Goal: Task Accomplishment & Management: Use online tool/utility

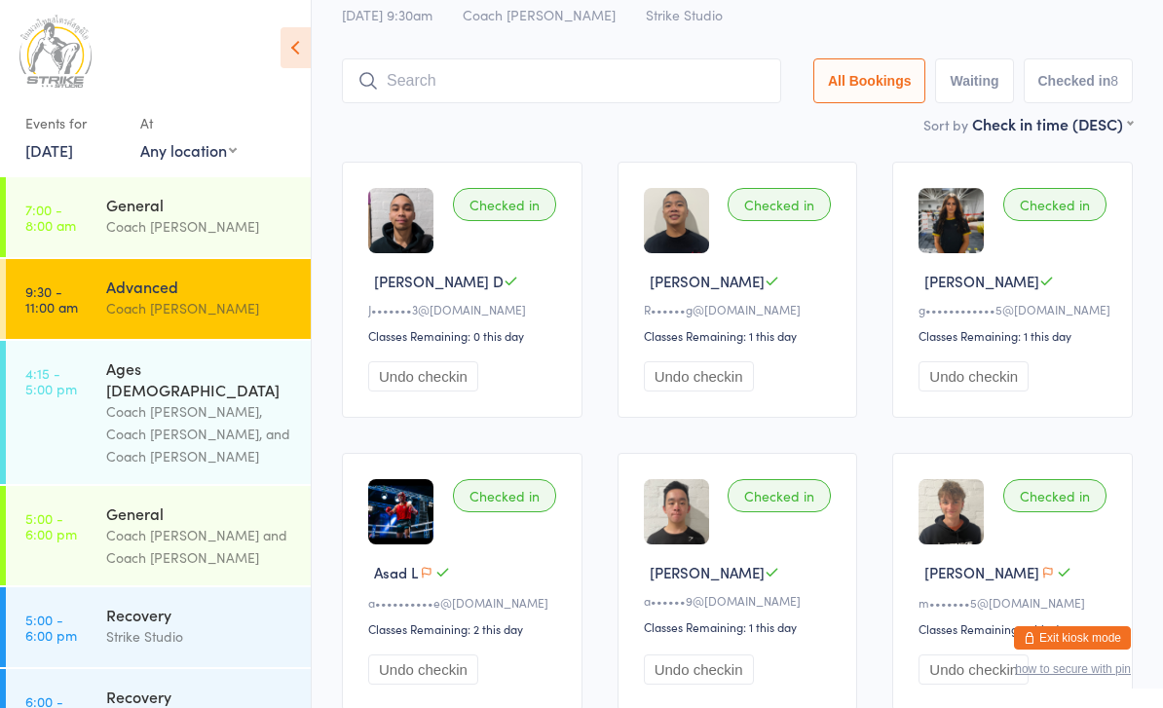
scroll to position [115, 0]
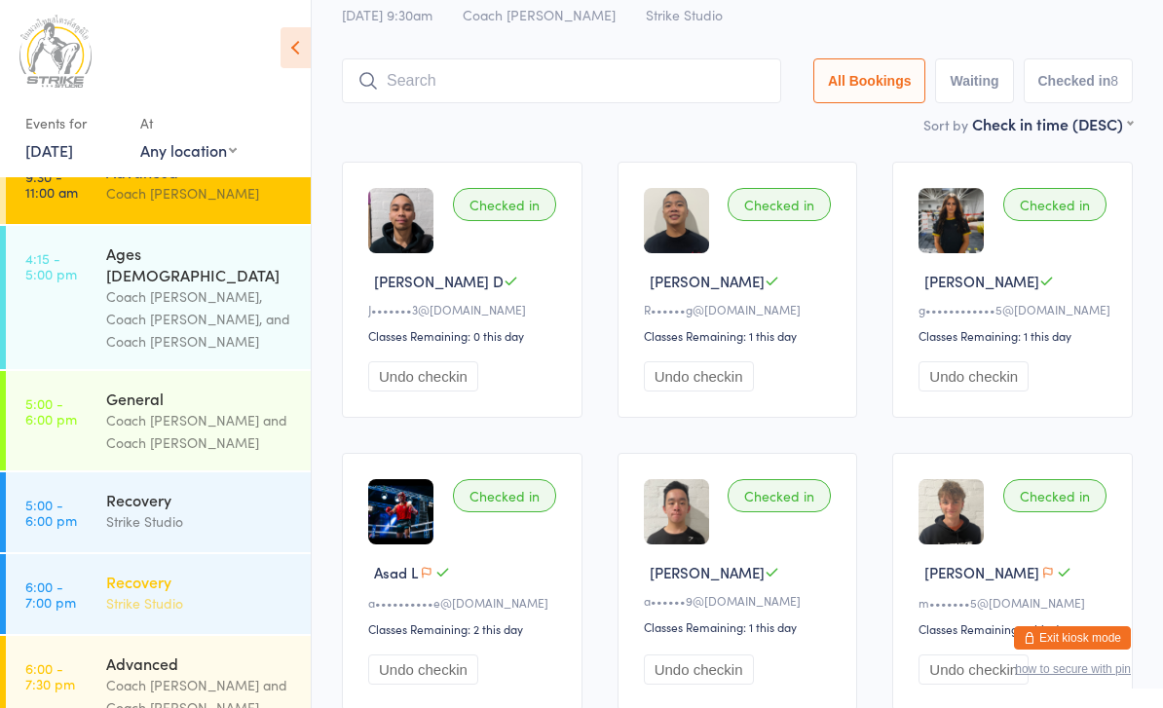
click at [202, 592] on div "Strike Studio" at bounding box center [200, 603] width 188 height 22
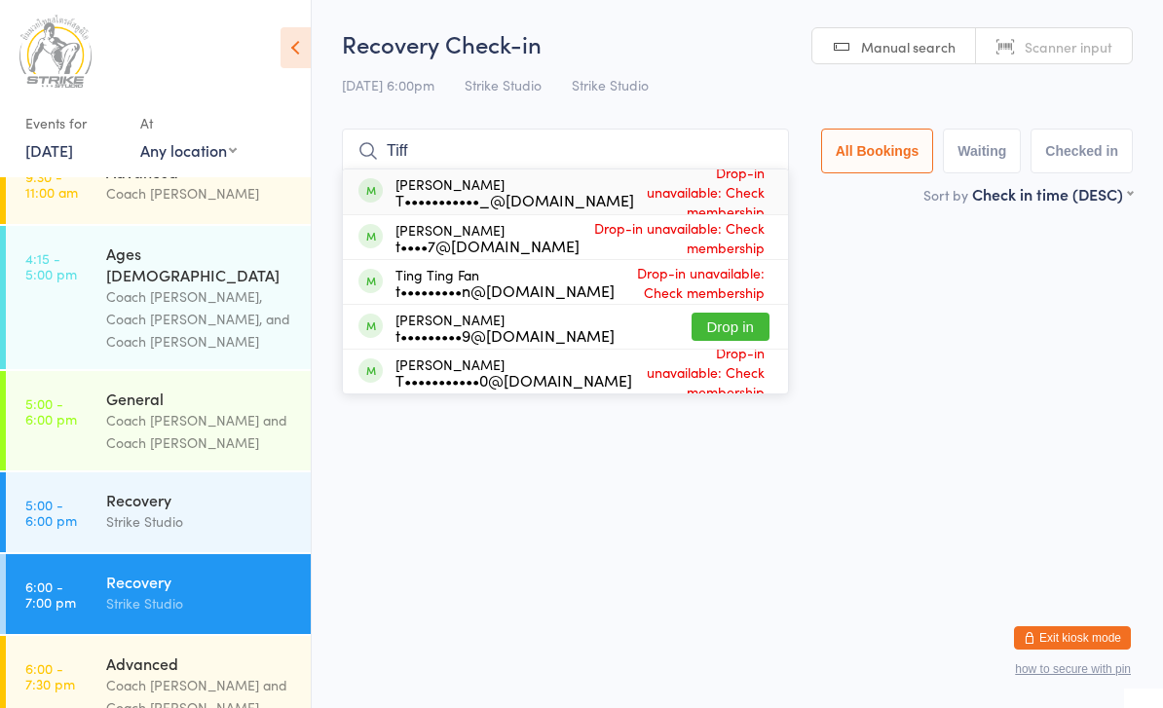
type input "Tiff"
click at [642, 480] on html "You have now entered Kiosk Mode. Members will be able to check themselves in us…" at bounding box center [581, 354] width 1163 height 708
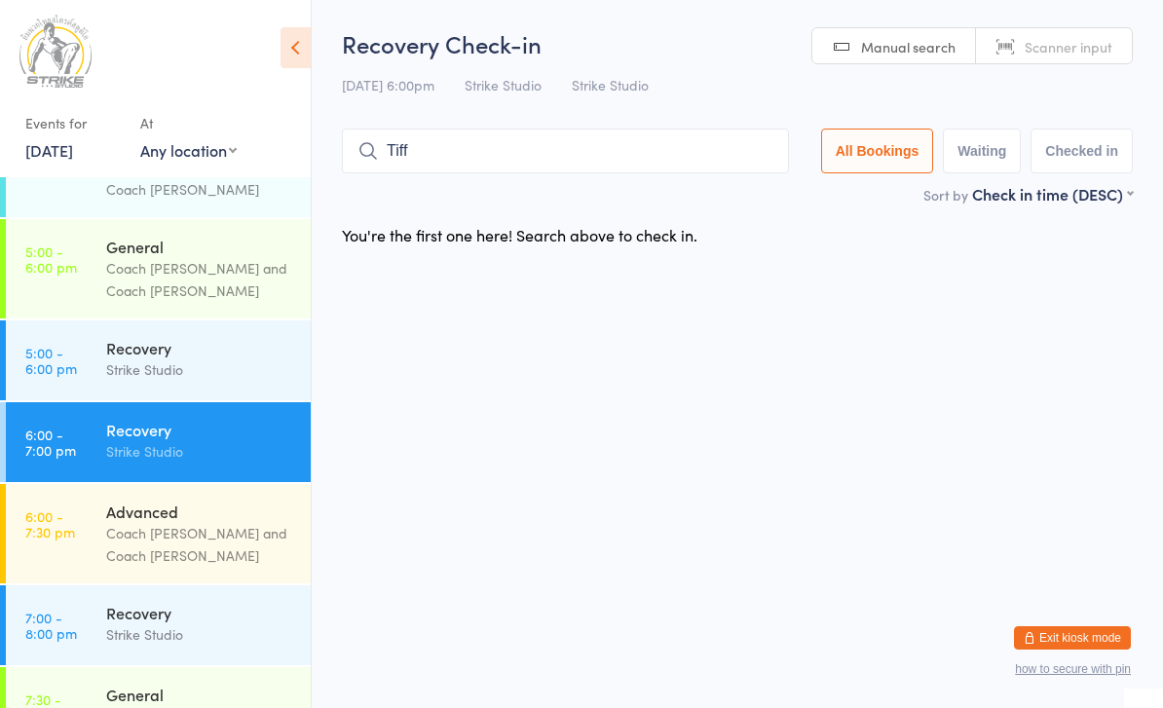
scroll to position [273, 0]
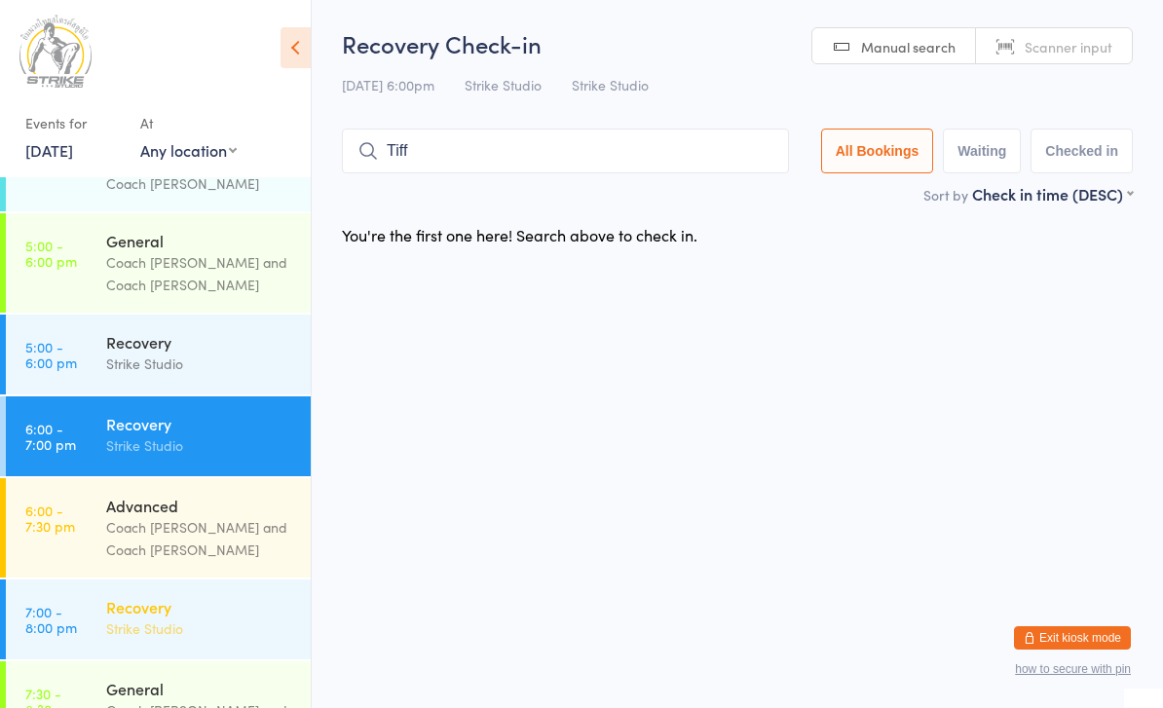
click at [215, 618] on div "Strike Studio" at bounding box center [200, 629] width 188 height 22
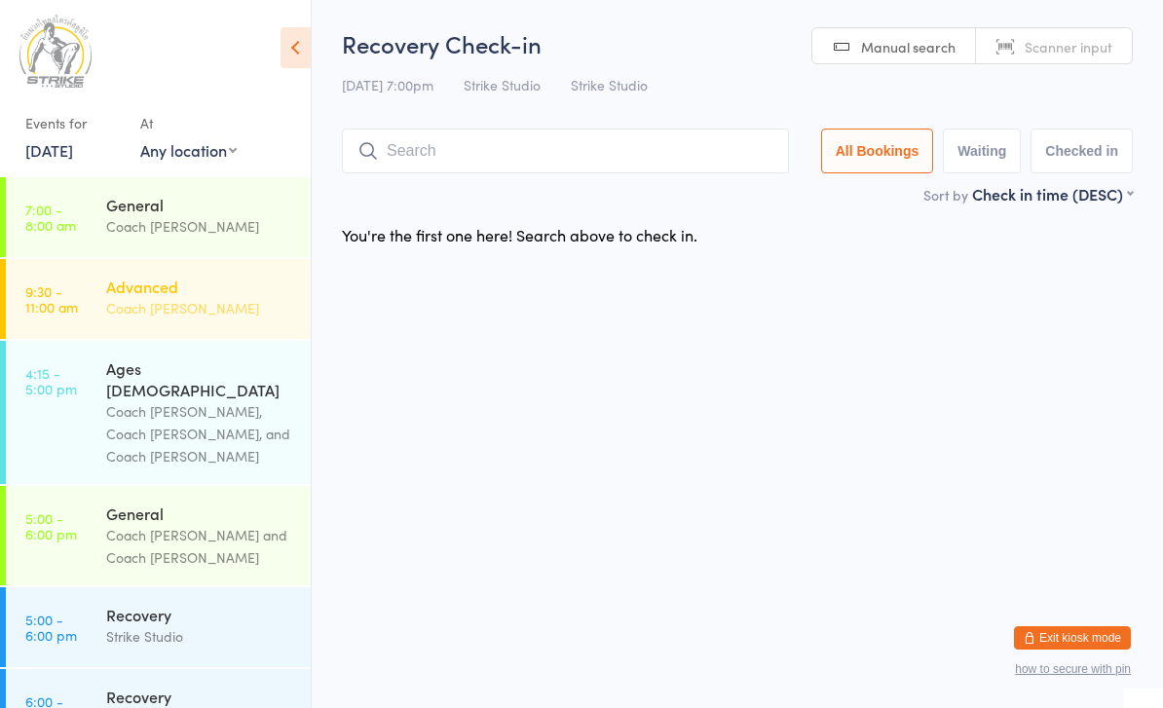
click at [214, 286] on div "Advanced" at bounding box center [200, 286] width 188 height 21
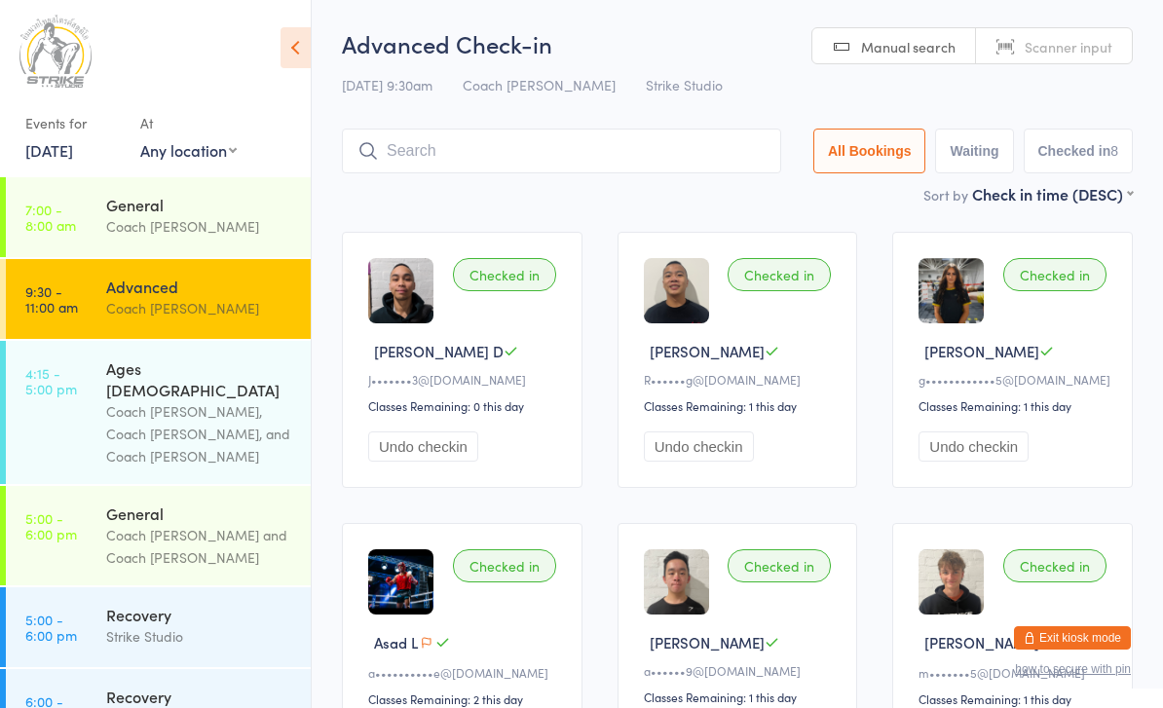
click at [1048, 602] on div "Checked in [PERSON_NAME] m•••••••5@[DOMAIN_NAME] Classes Remaining: 1 this day …" at bounding box center [1013, 652] width 241 height 258
click at [1070, 616] on div "Checked in [PERSON_NAME] m•••••••5@[DOMAIN_NAME] Classes Remaining: 1 this day …" at bounding box center [1013, 652] width 241 height 258
click at [1107, 636] on button "Exit kiosk mode" at bounding box center [1072, 638] width 117 height 23
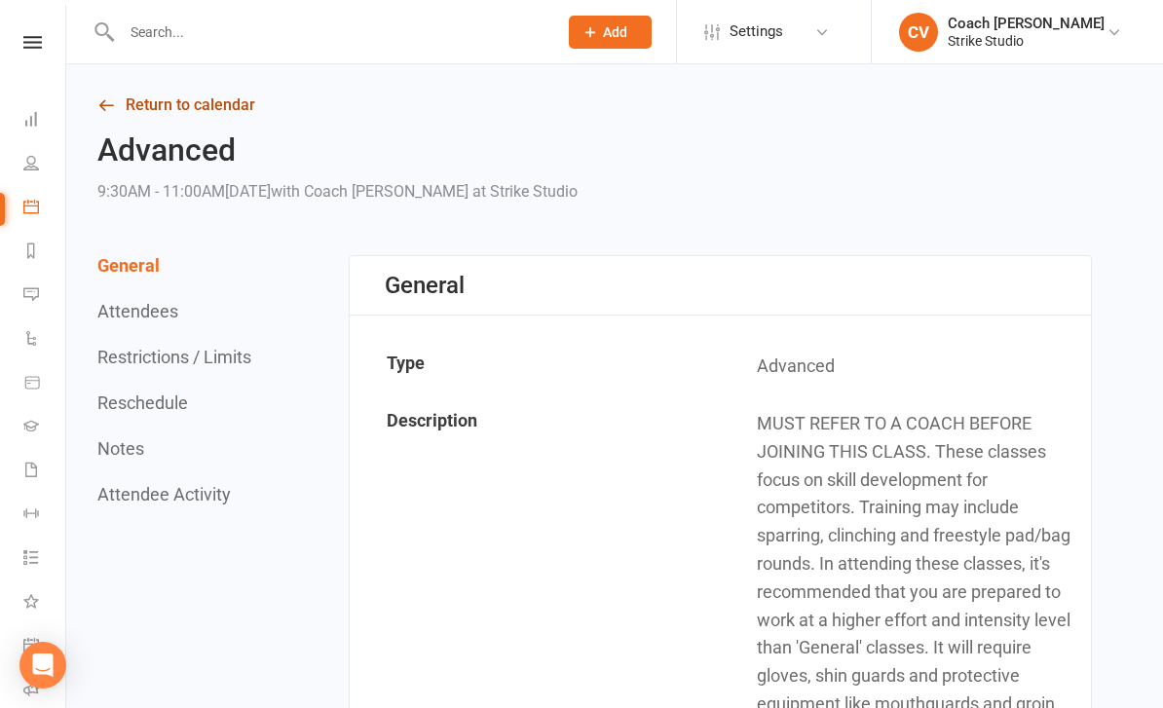
click at [146, 117] on link "Return to calendar" at bounding box center [594, 105] width 995 height 27
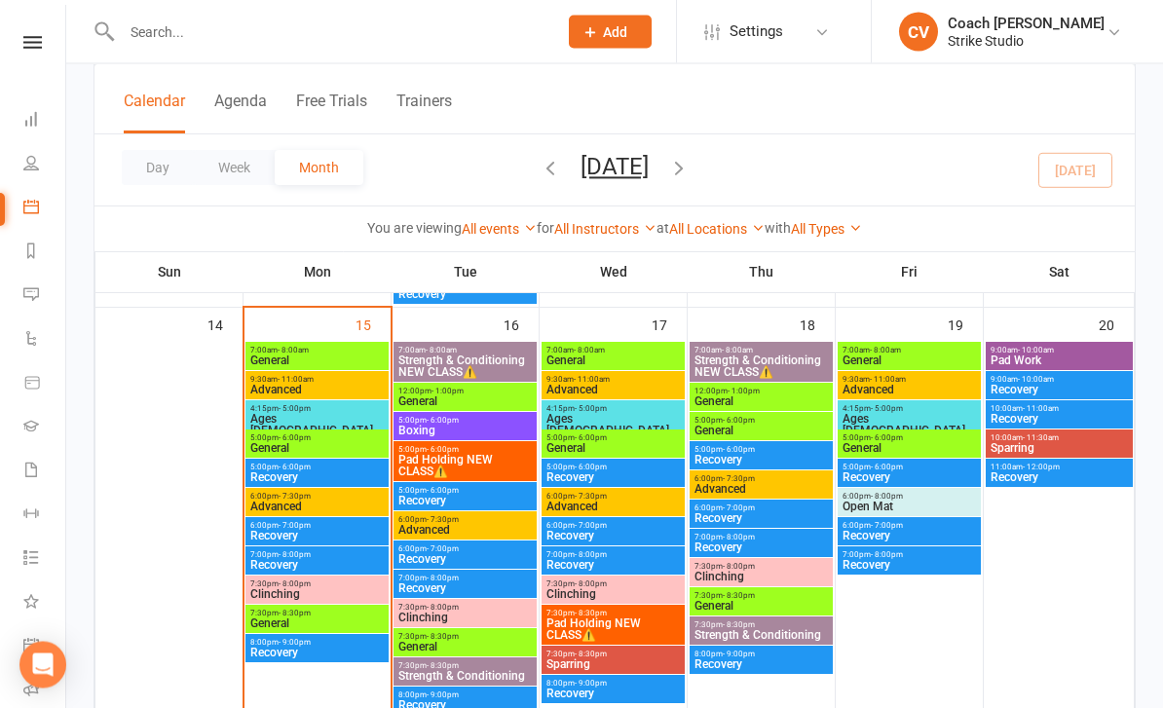
scroll to position [957, 0]
click at [335, 626] on span "General" at bounding box center [316, 624] width 135 height 12
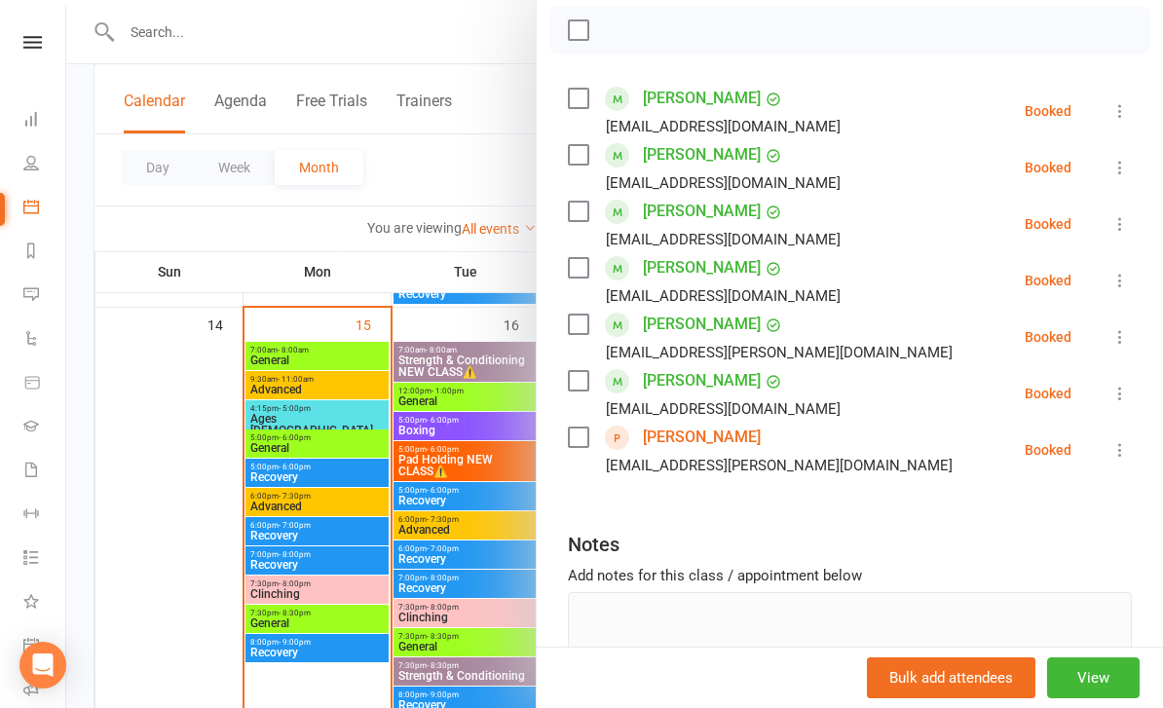
scroll to position [281, 0]
click at [731, 438] on link "Mia Schaumann" at bounding box center [702, 436] width 118 height 31
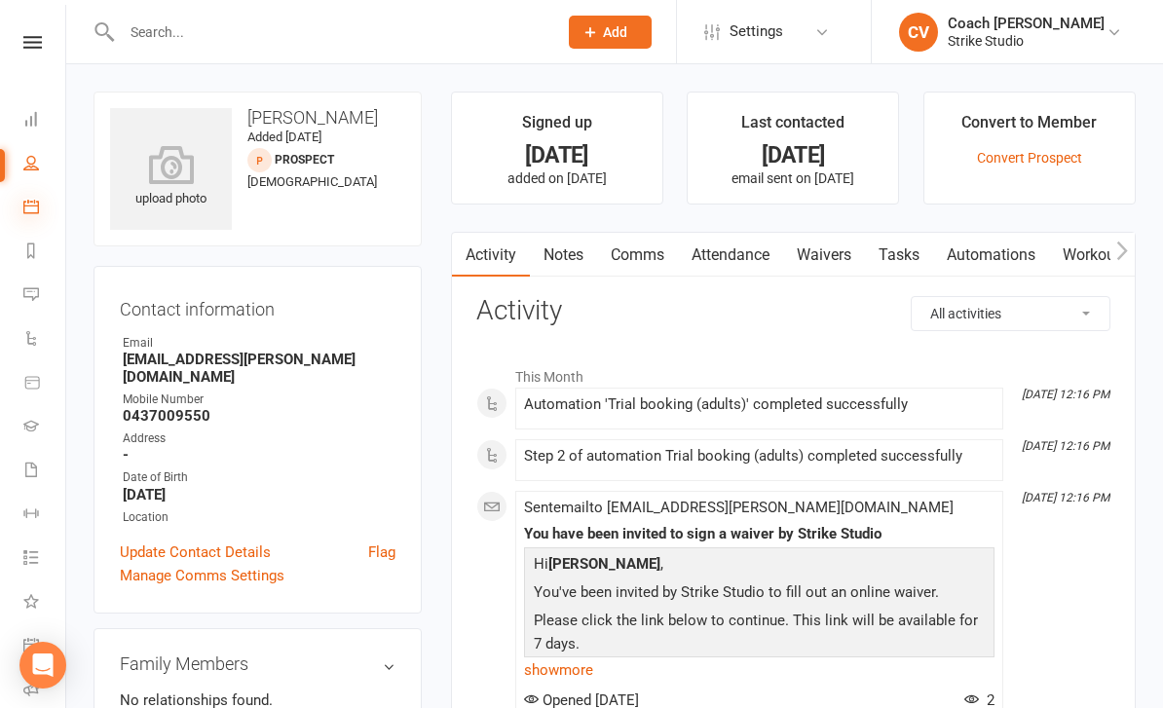
click at [35, 212] on icon at bounding box center [31, 207] width 16 height 16
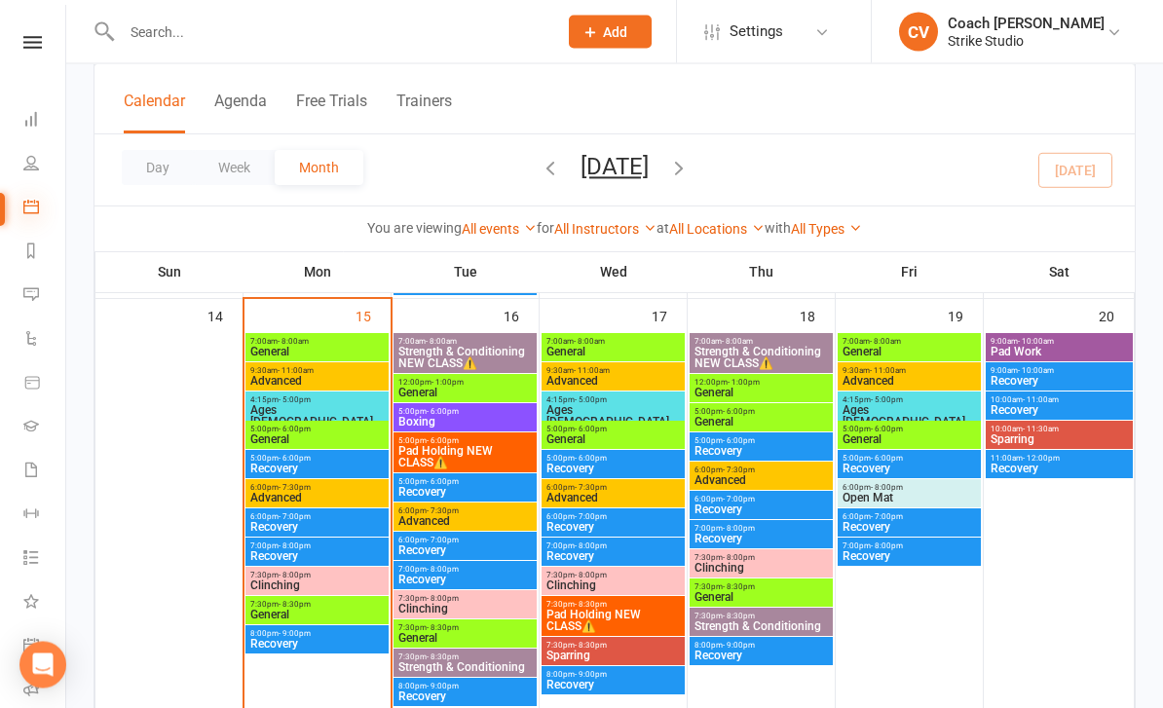
scroll to position [993, 0]
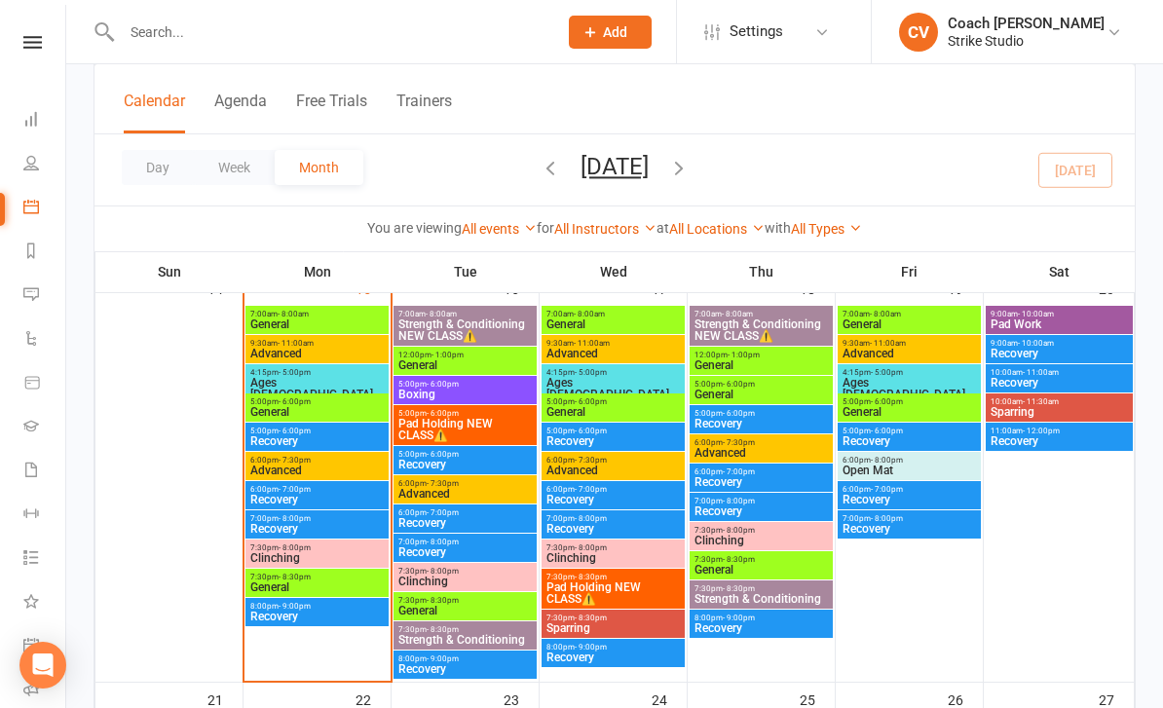
click at [308, 590] on span "General" at bounding box center [316, 588] width 135 height 12
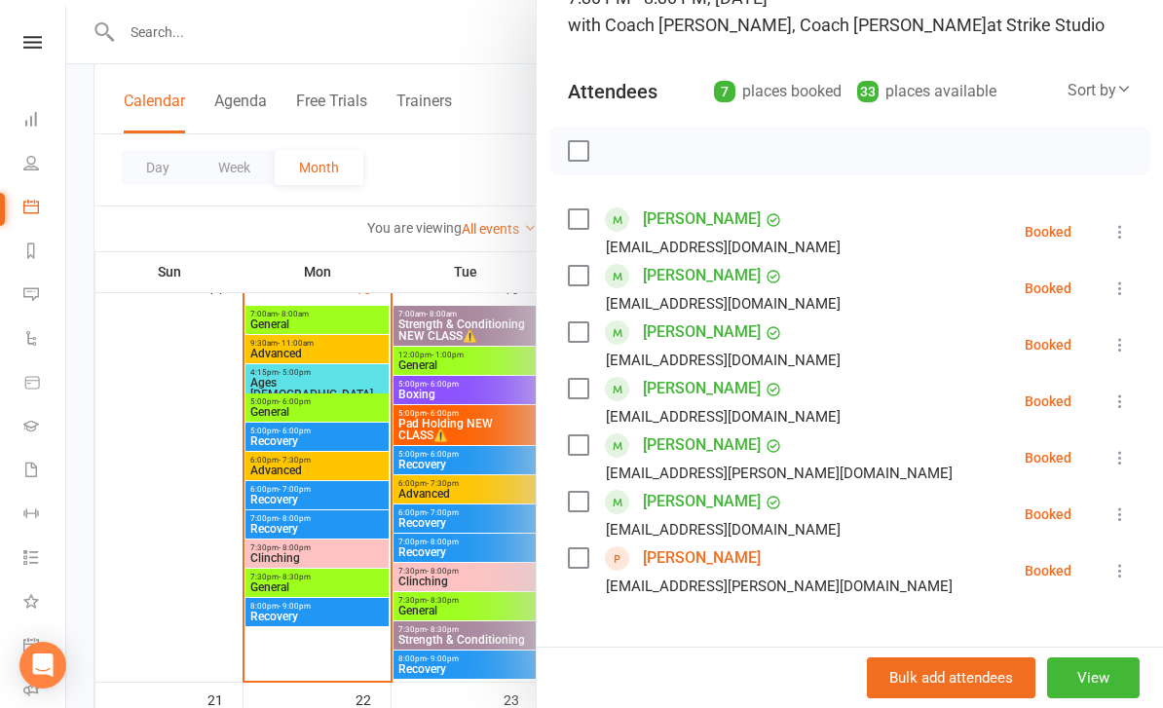
scroll to position [163, 0]
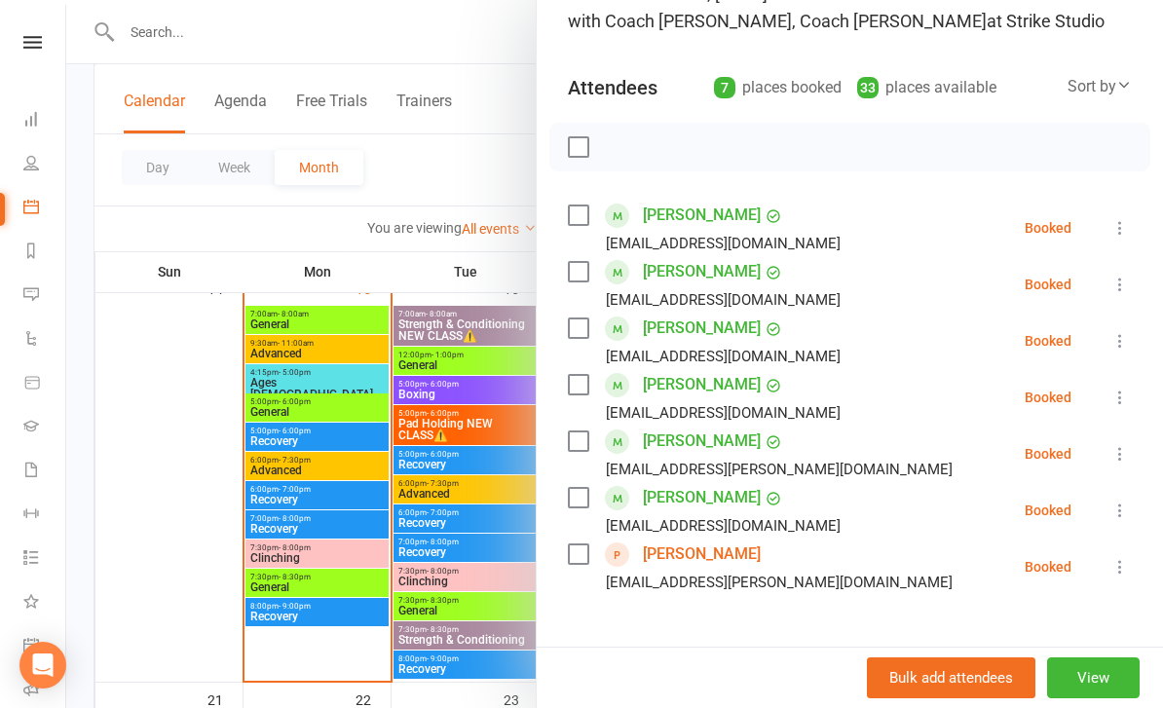
click at [187, 521] on div at bounding box center [614, 354] width 1097 height 708
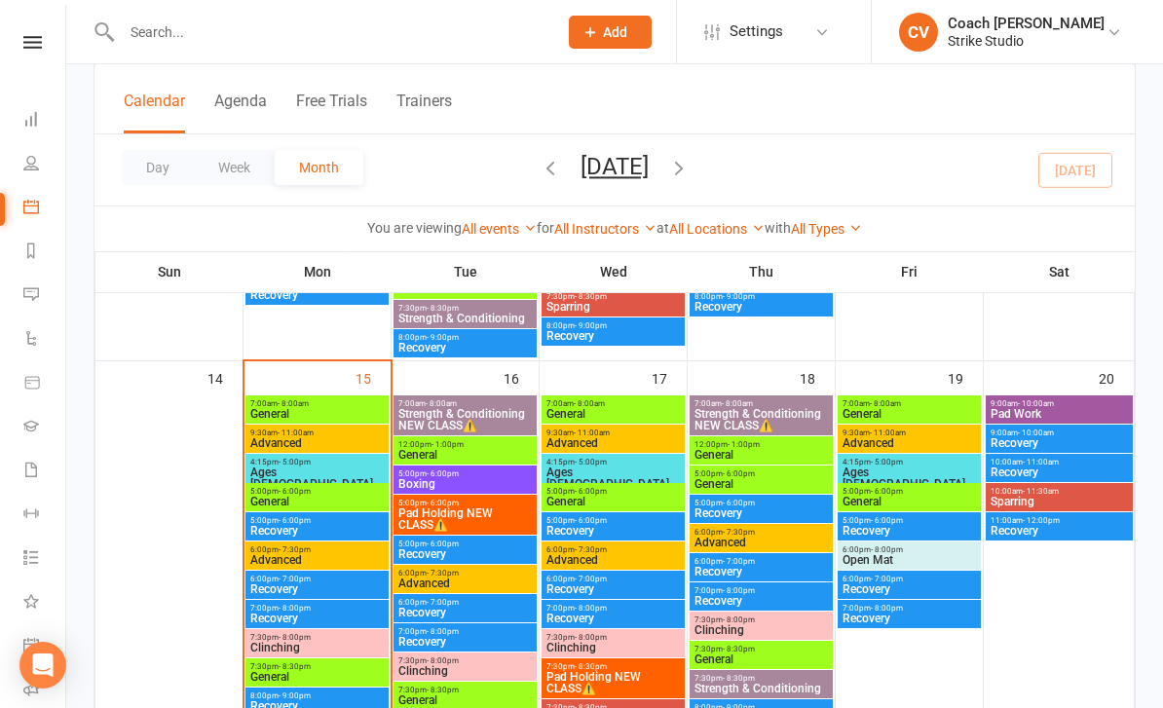
scroll to position [903, 0]
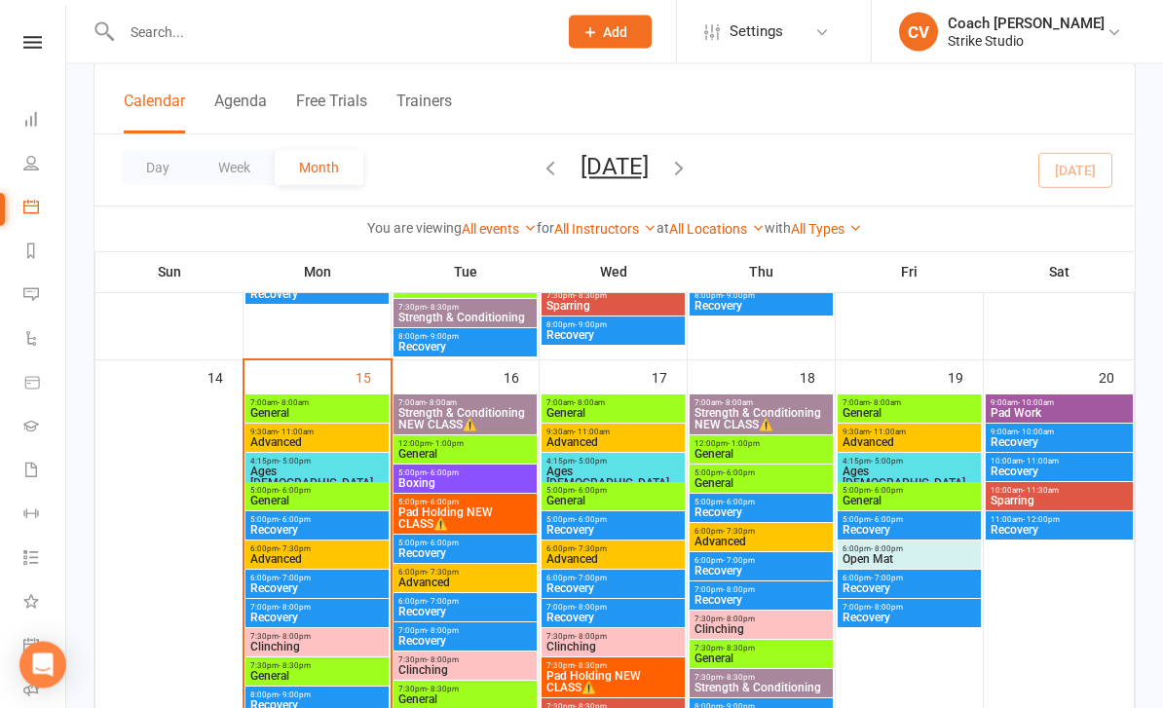
click at [466, 417] on span "Strength & Conditioning NEW CLASS⚠️" at bounding box center [465, 419] width 135 height 23
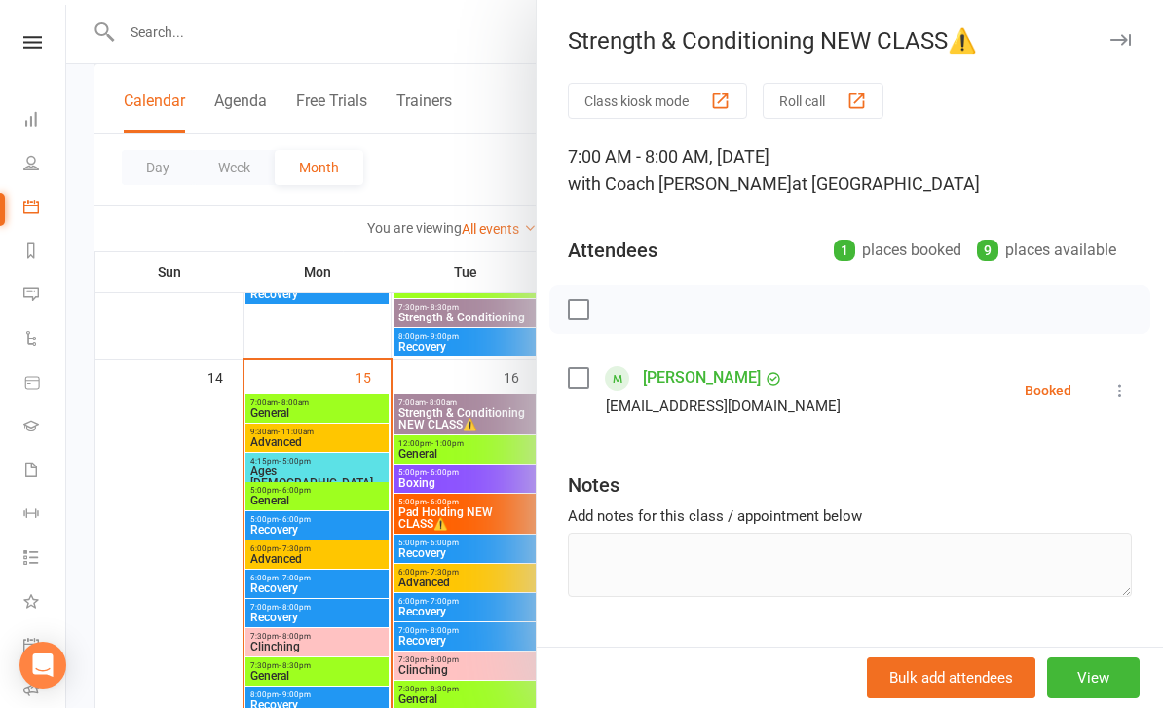
click at [420, 497] on div at bounding box center [614, 354] width 1097 height 708
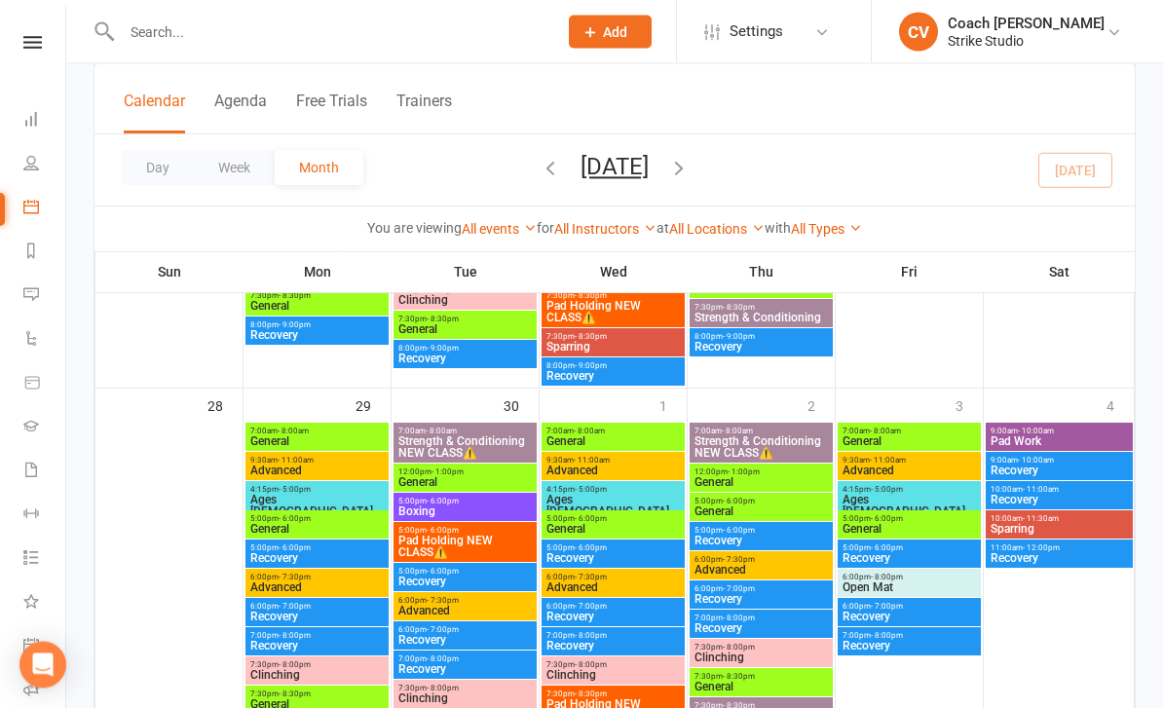
scroll to position [1685, 0]
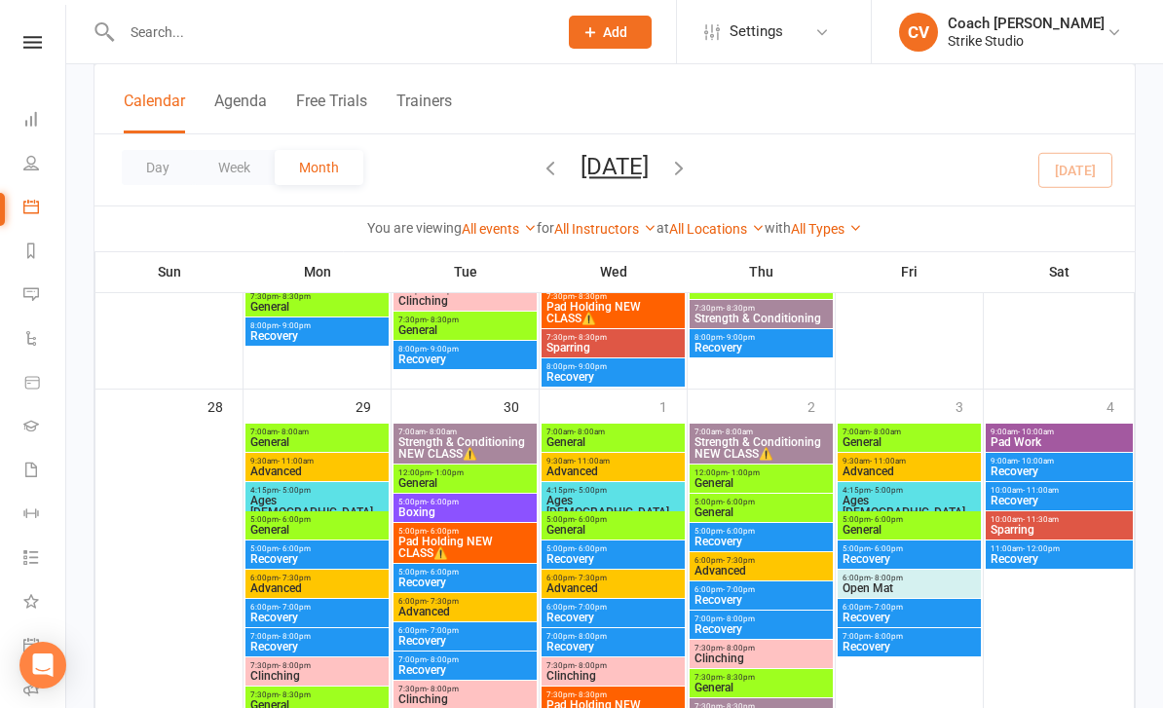
click at [497, 448] on span "Strength & Conditioning NEW CLASS⚠️" at bounding box center [465, 448] width 135 height 23
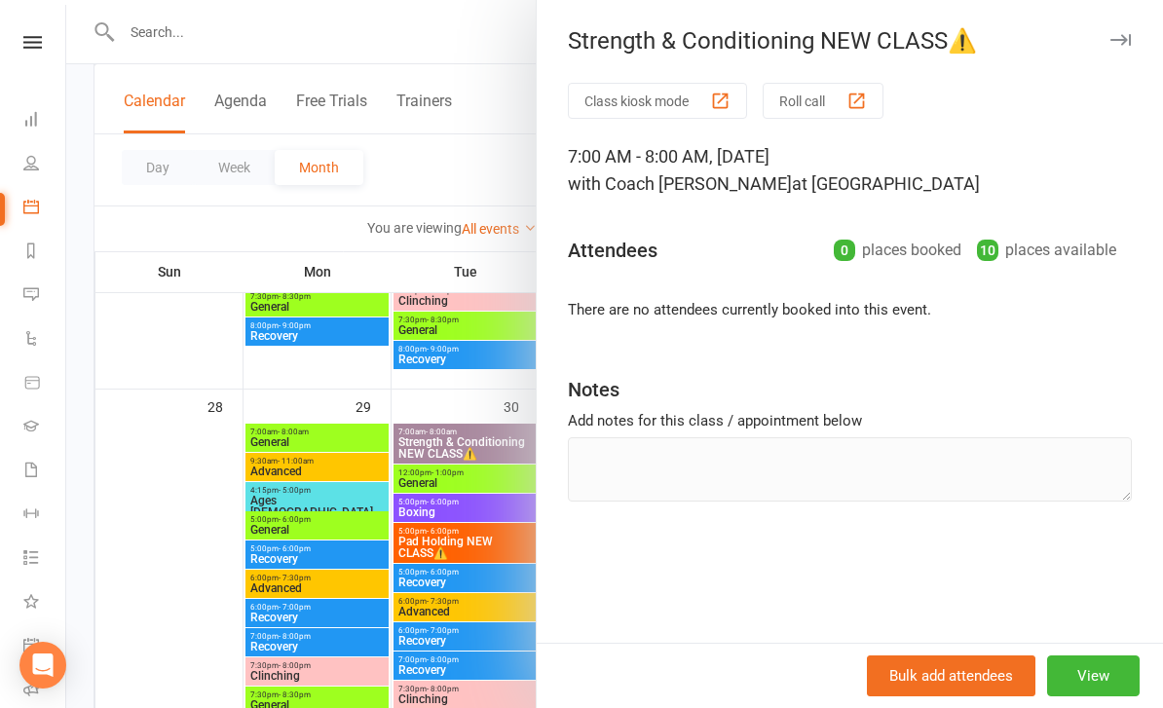
click at [390, 541] on div at bounding box center [614, 354] width 1097 height 708
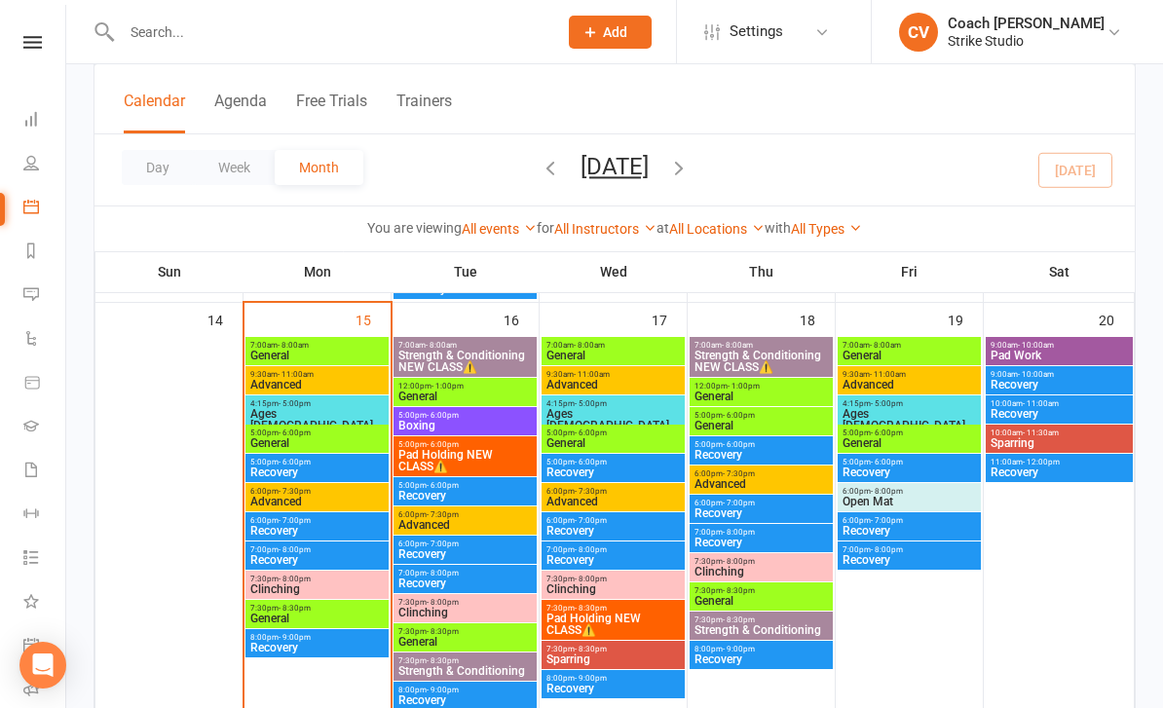
scroll to position [961, 0]
click at [493, 396] on span "General" at bounding box center [465, 398] width 135 height 12
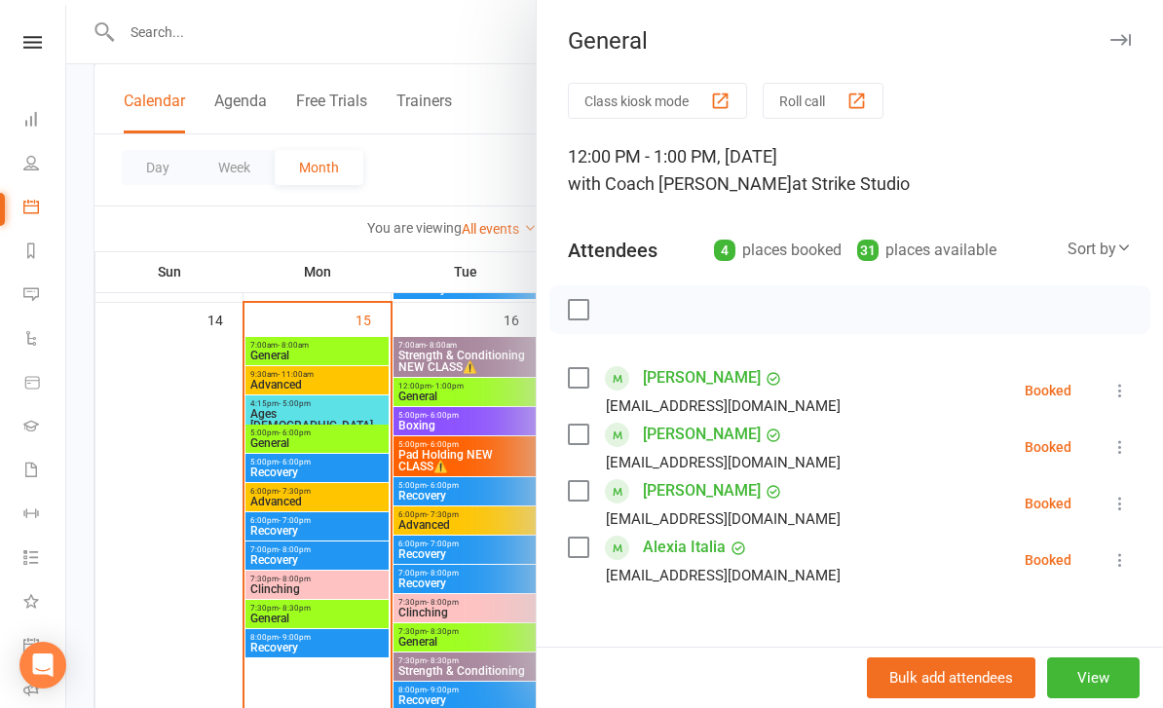
click at [437, 564] on div at bounding box center [614, 354] width 1097 height 708
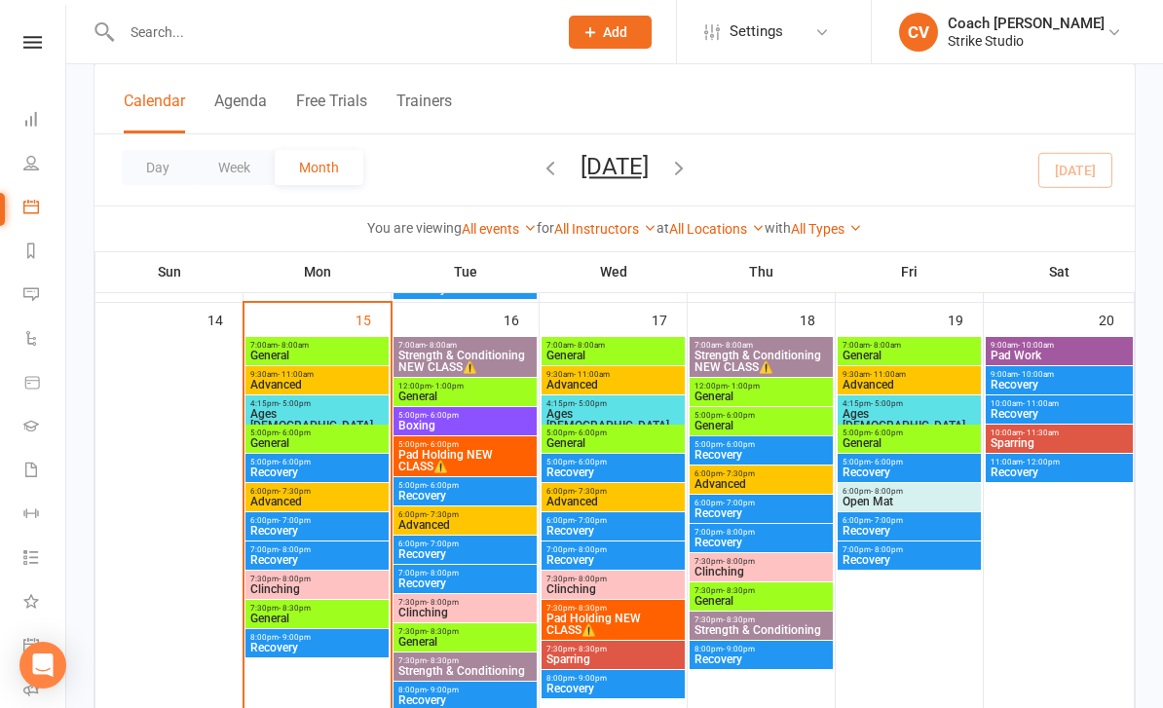
click at [445, 536] on div "6:00pm - 7:00pm Recovery" at bounding box center [465, 550] width 143 height 28
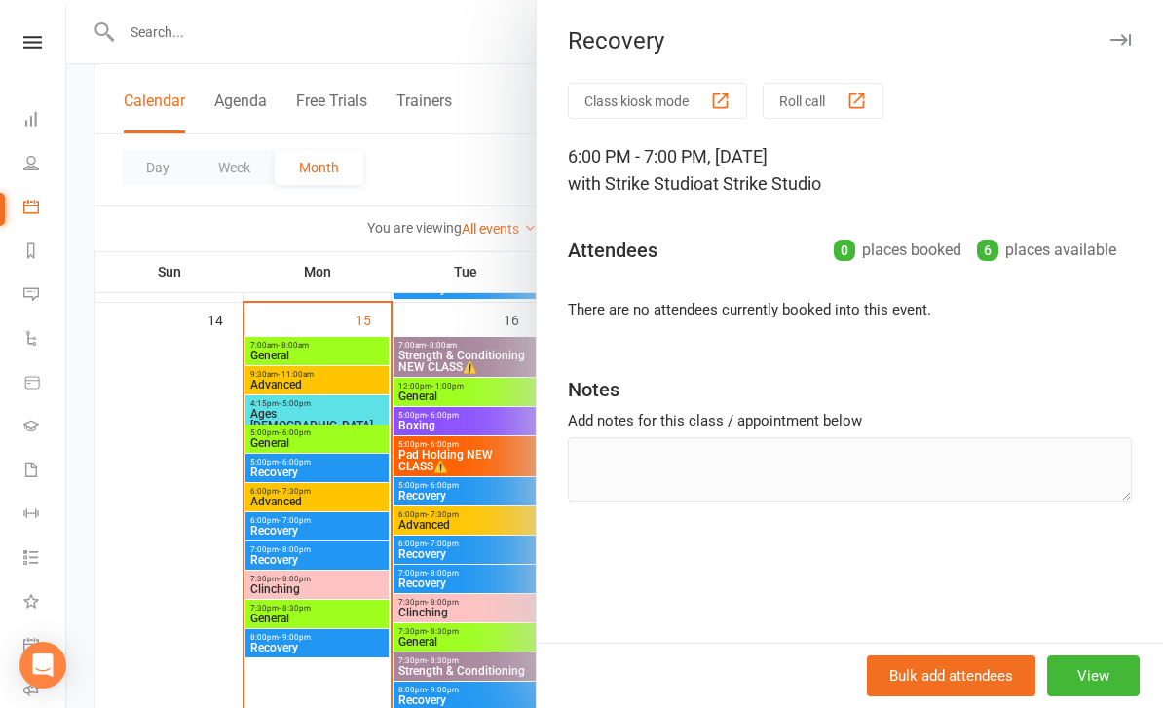
click at [453, 586] on div at bounding box center [614, 354] width 1097 height 708
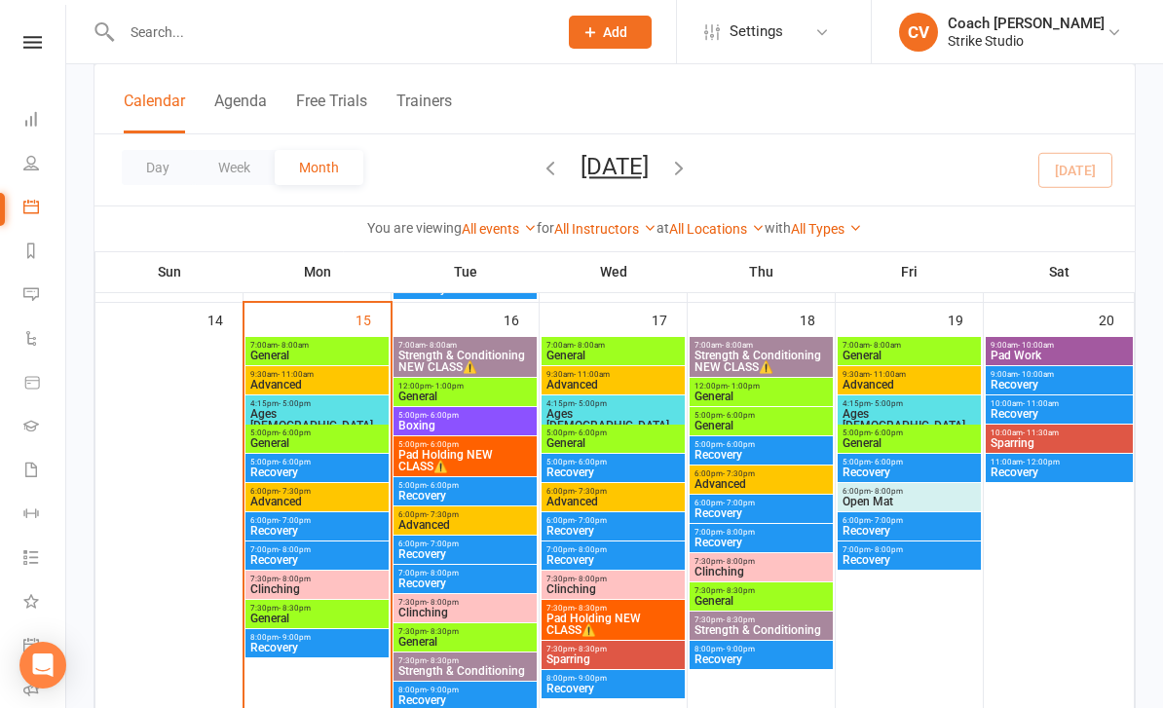
click at [469, 634] on span "7:30pm - 8:30pm" at bounding box center [465, 632] width 135 height 9
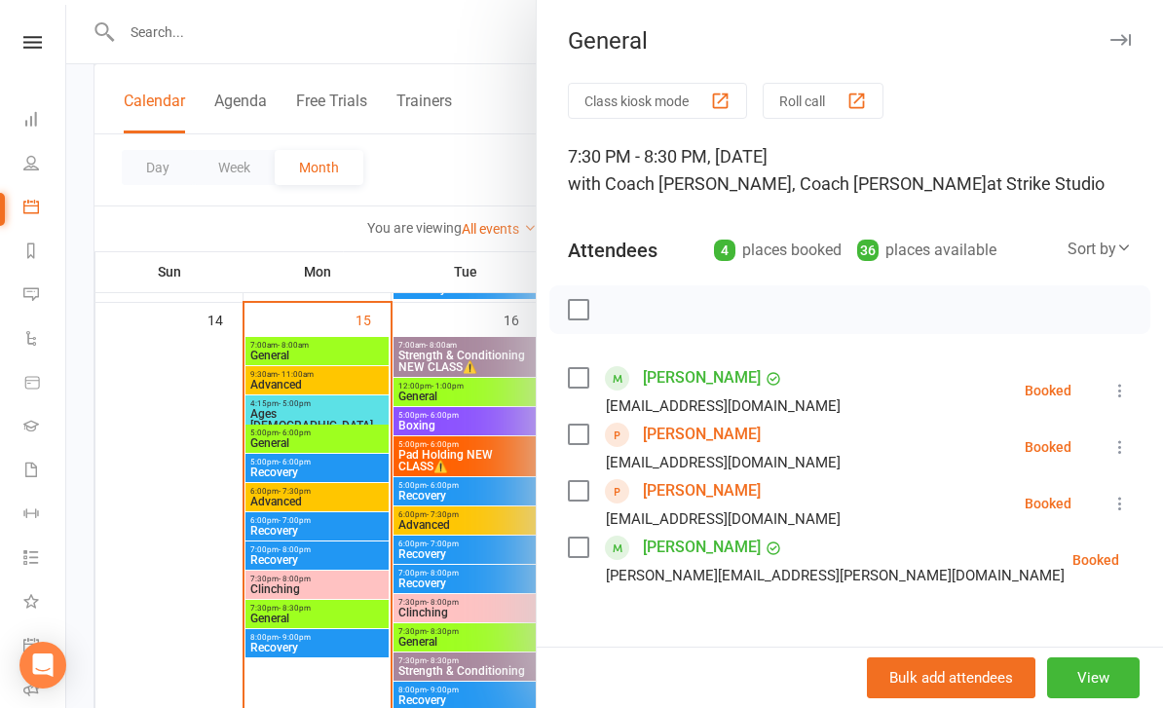
click at [440, 548] on div at bounding box center [614, 354] width 1097 height 708
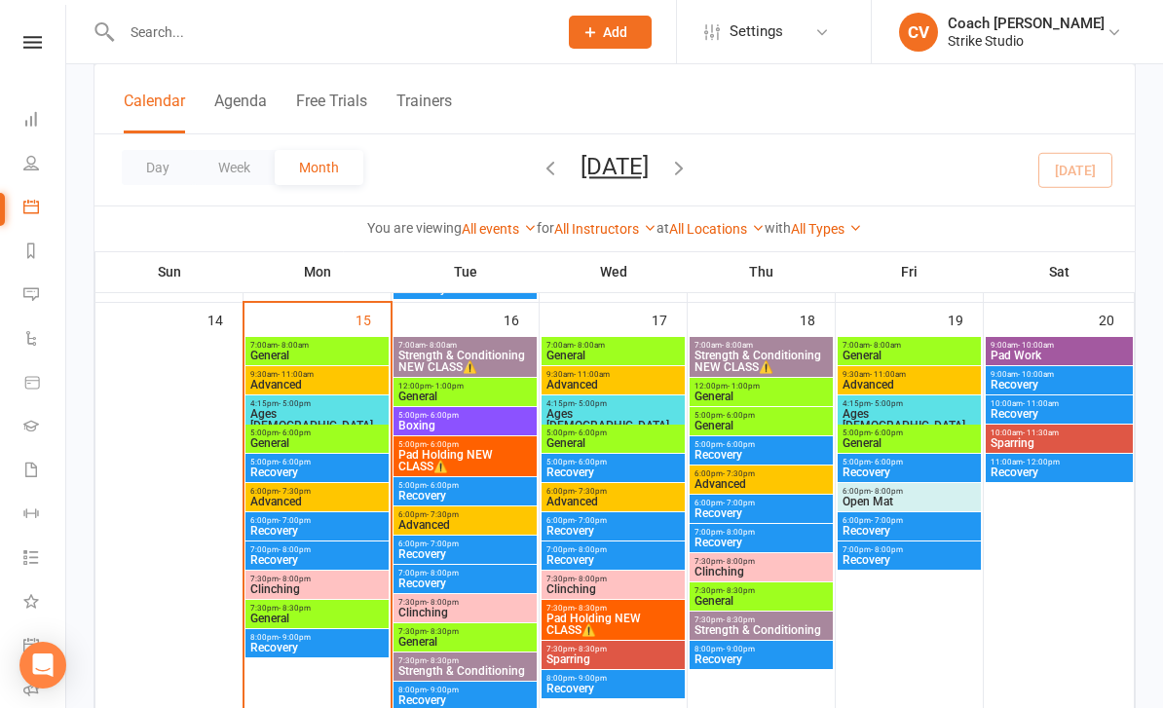
click at [591, 356] on span "General" at bounding box center [613, 356] width 135 height 12
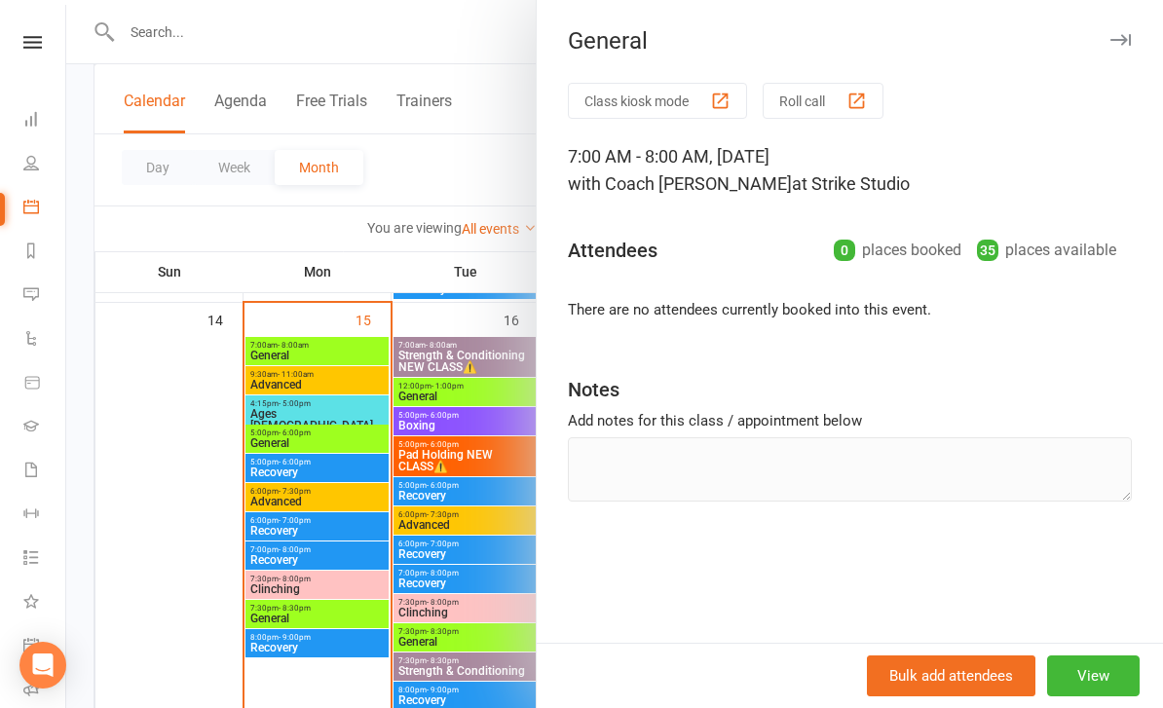
click at [457, 515] on div at bounding box center [614, 354] width 1097 height 708
